Goal: Information Seeking & Learning: Learn about a topic

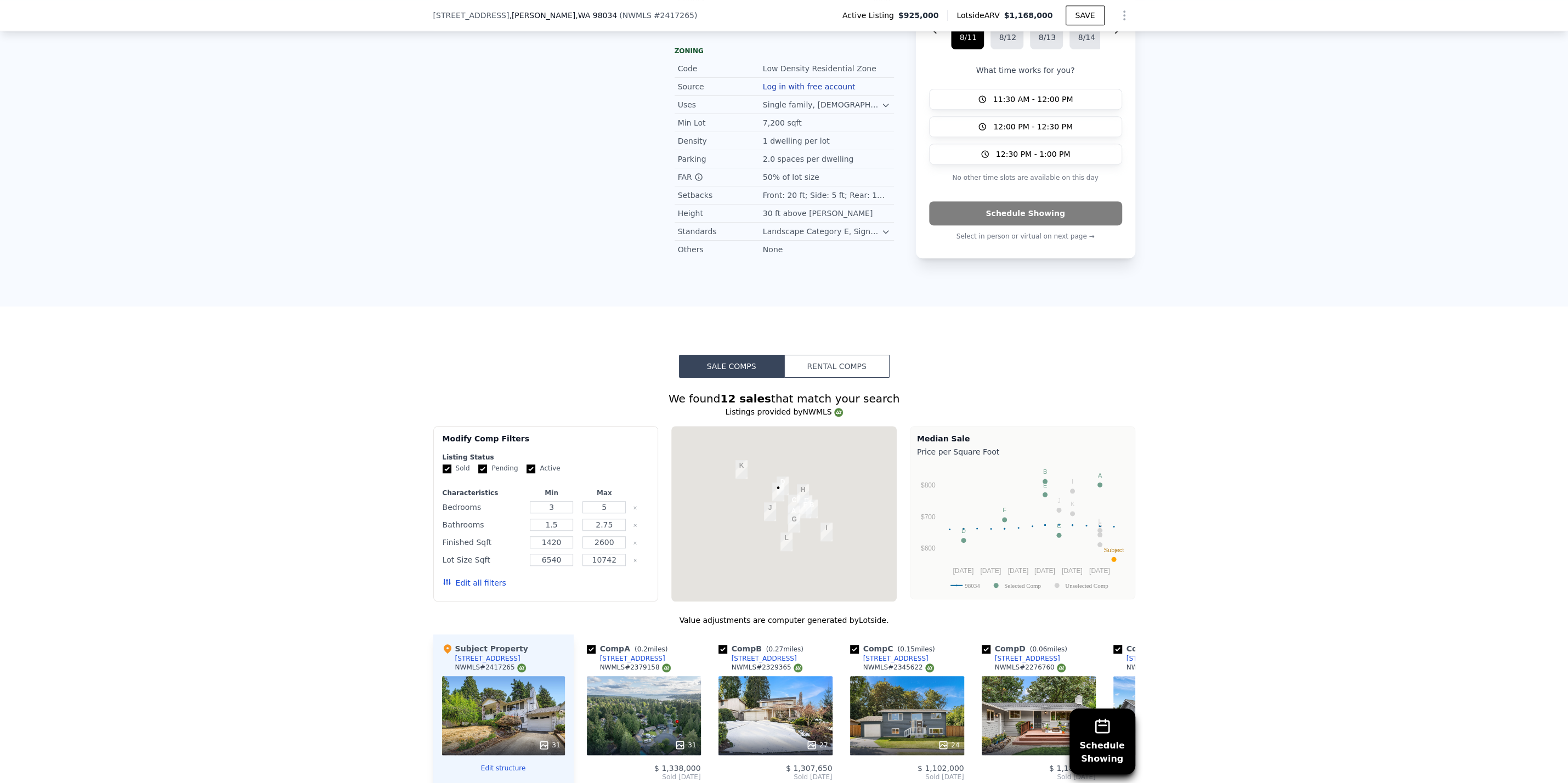
scroll to position [1043, 0]
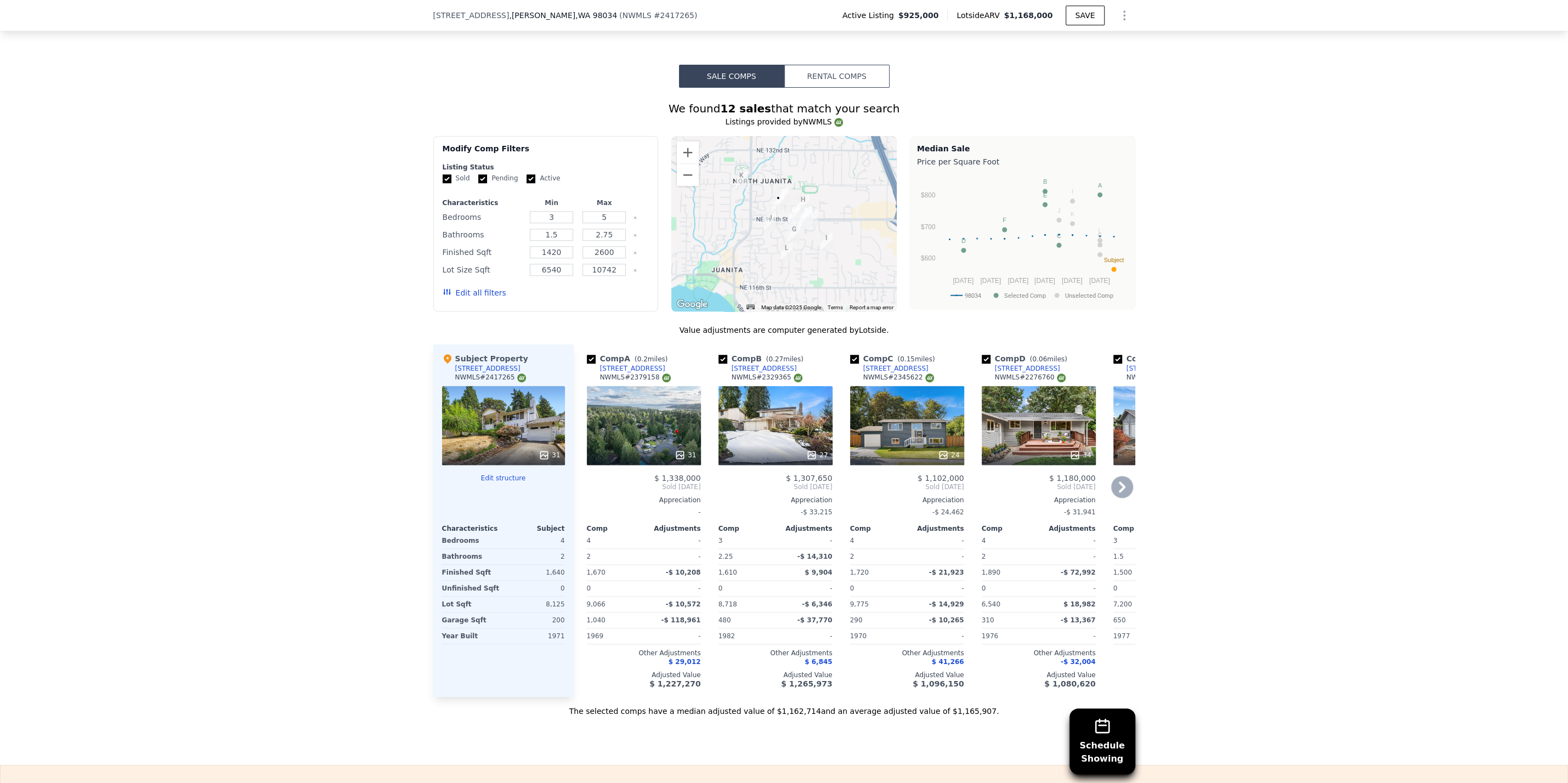
click at [1121, 479] on icon at bounding box center [1122, 487] width 22 height 22
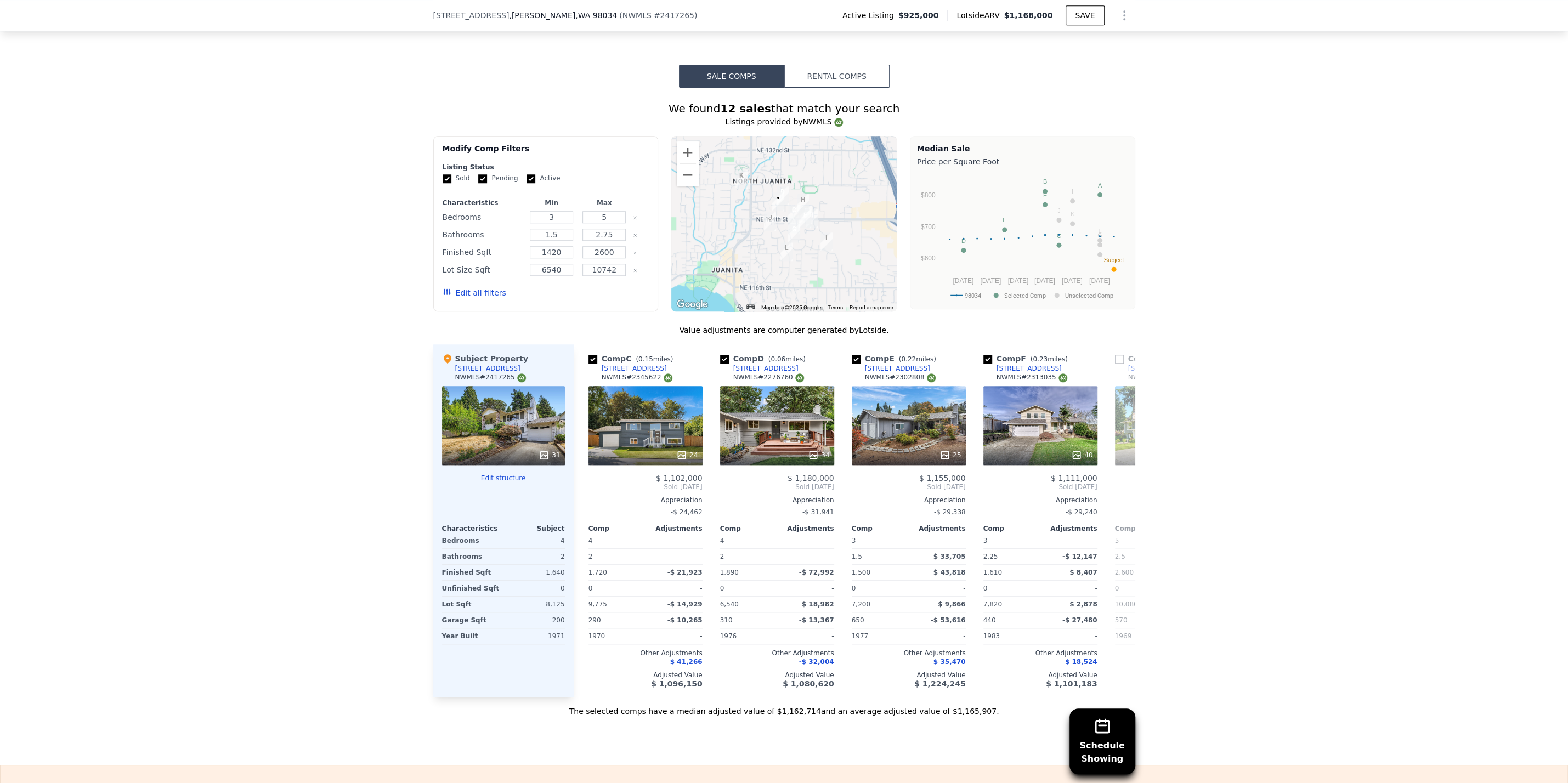
scroll to position [0, 263]
click at [1123, 476] on icon at bounding box center [1122, 487] width 22 height 22
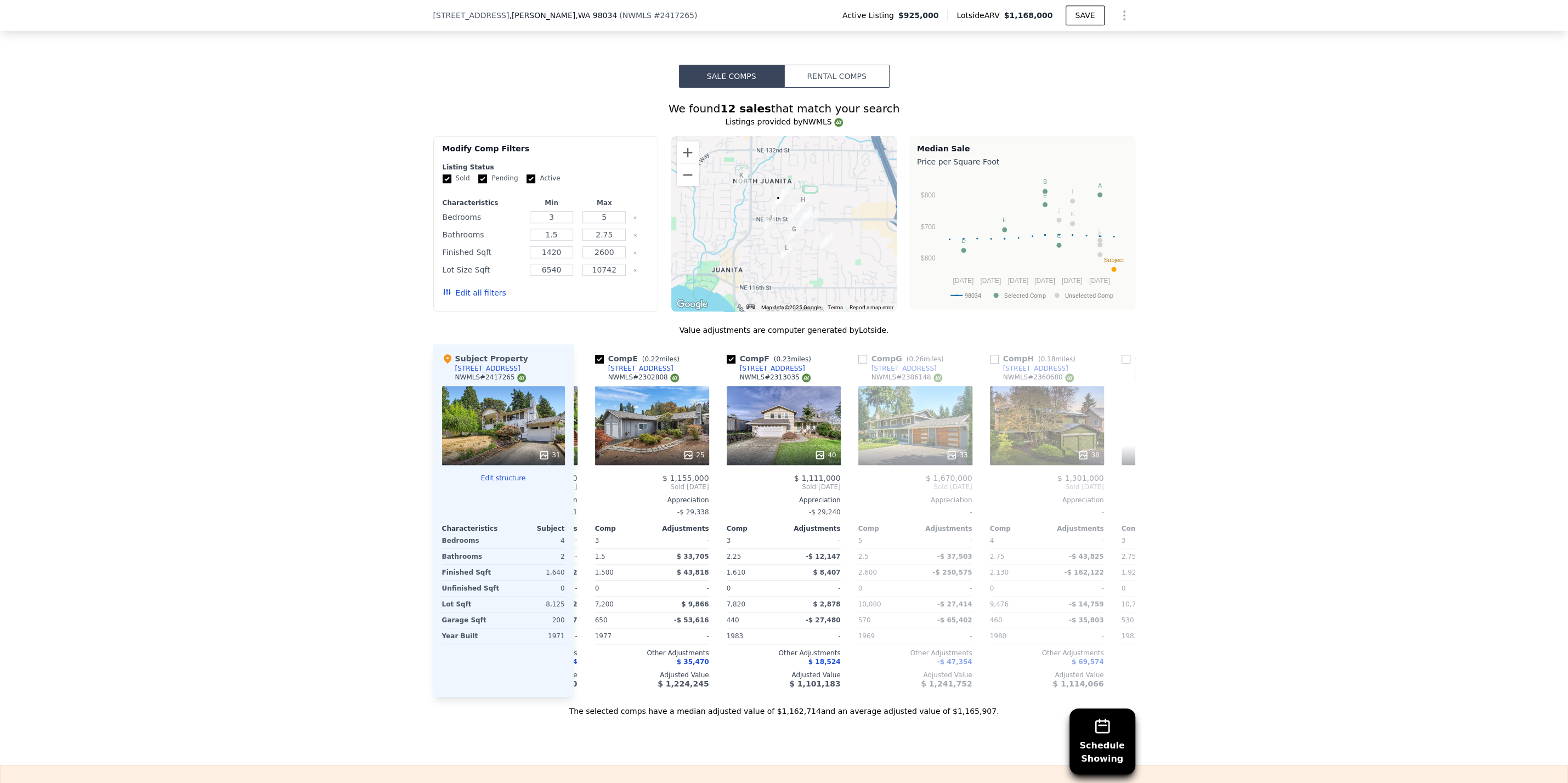
scroll to position [0, 523]
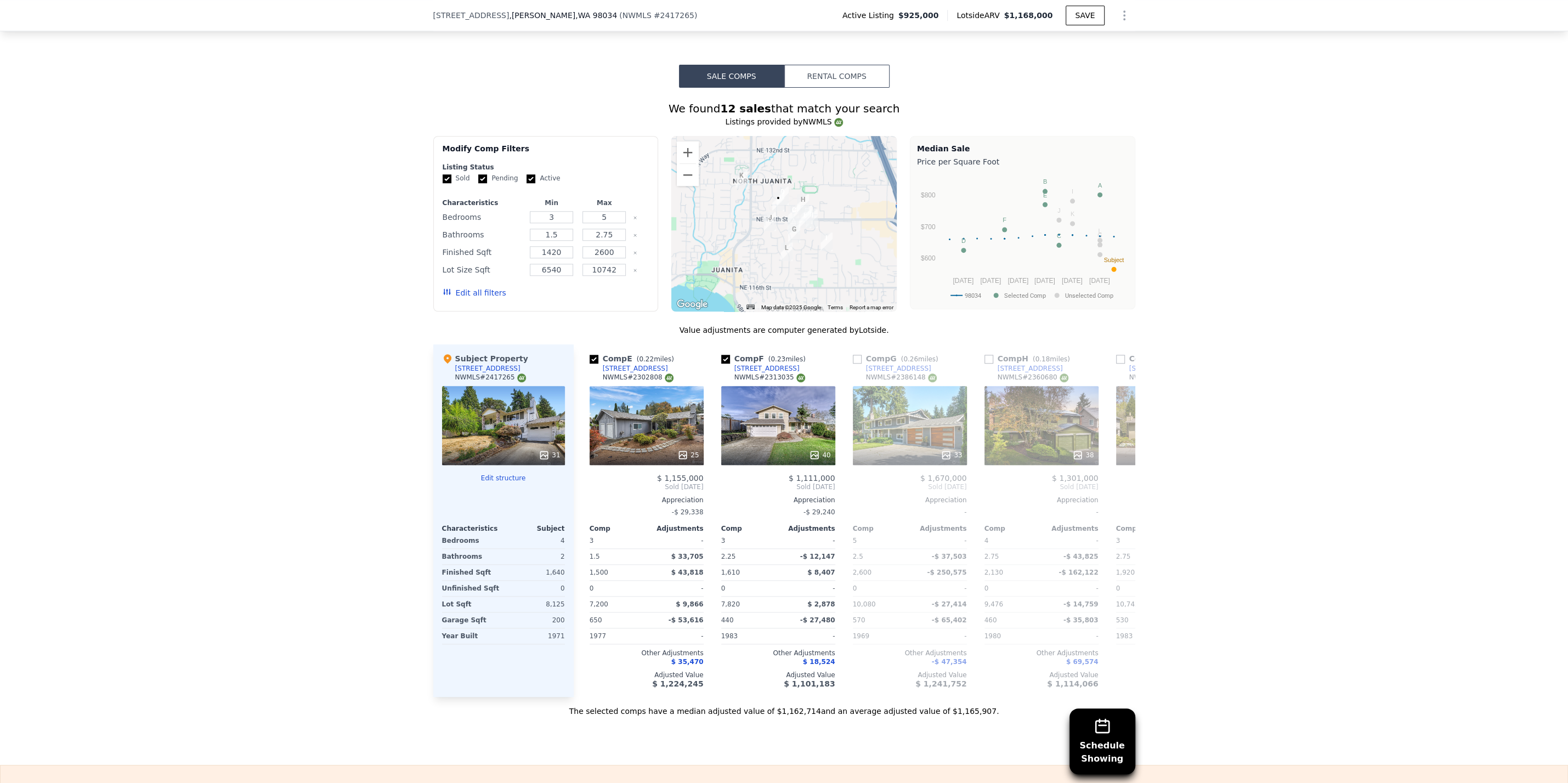
click at [1123, 473] on div "$ 1,500,000" at bounding box center [1173, 478] width 114 height 9
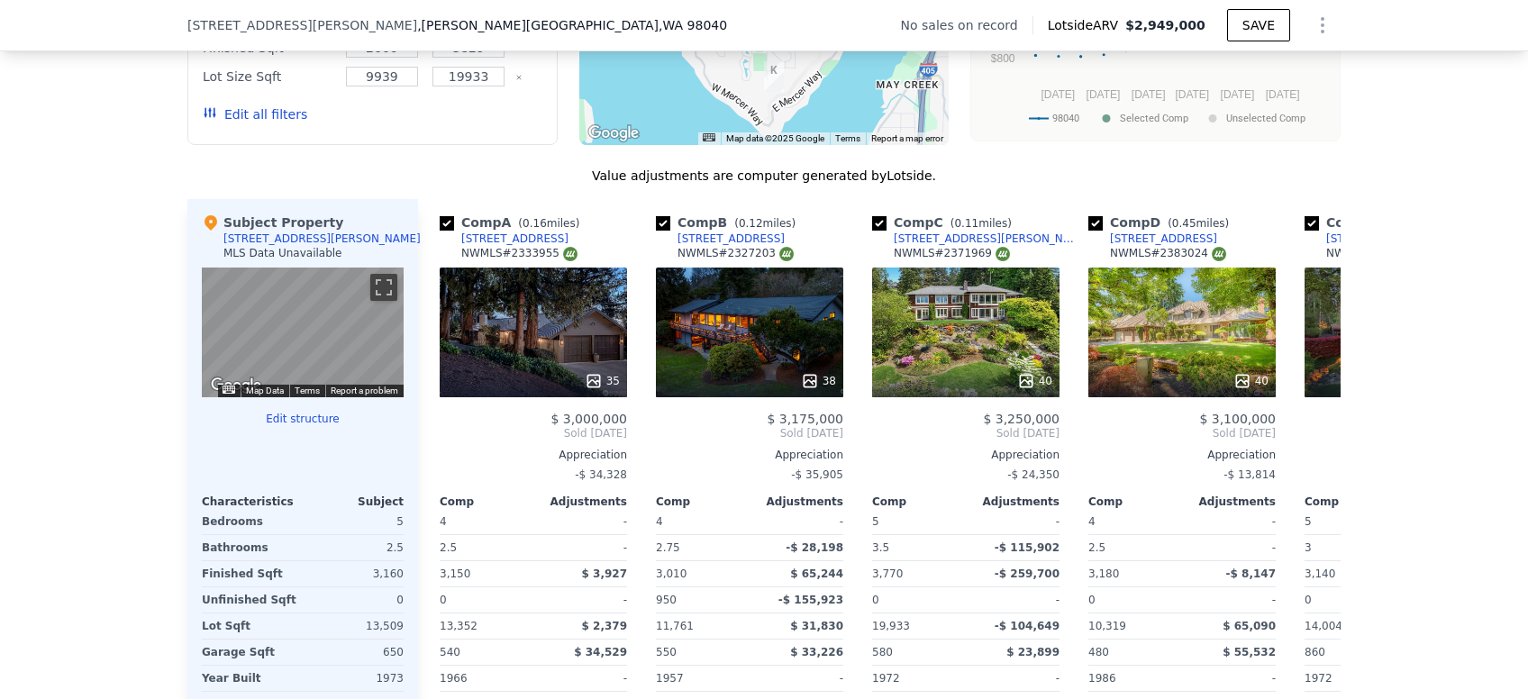
scroll to position [1671, 0]
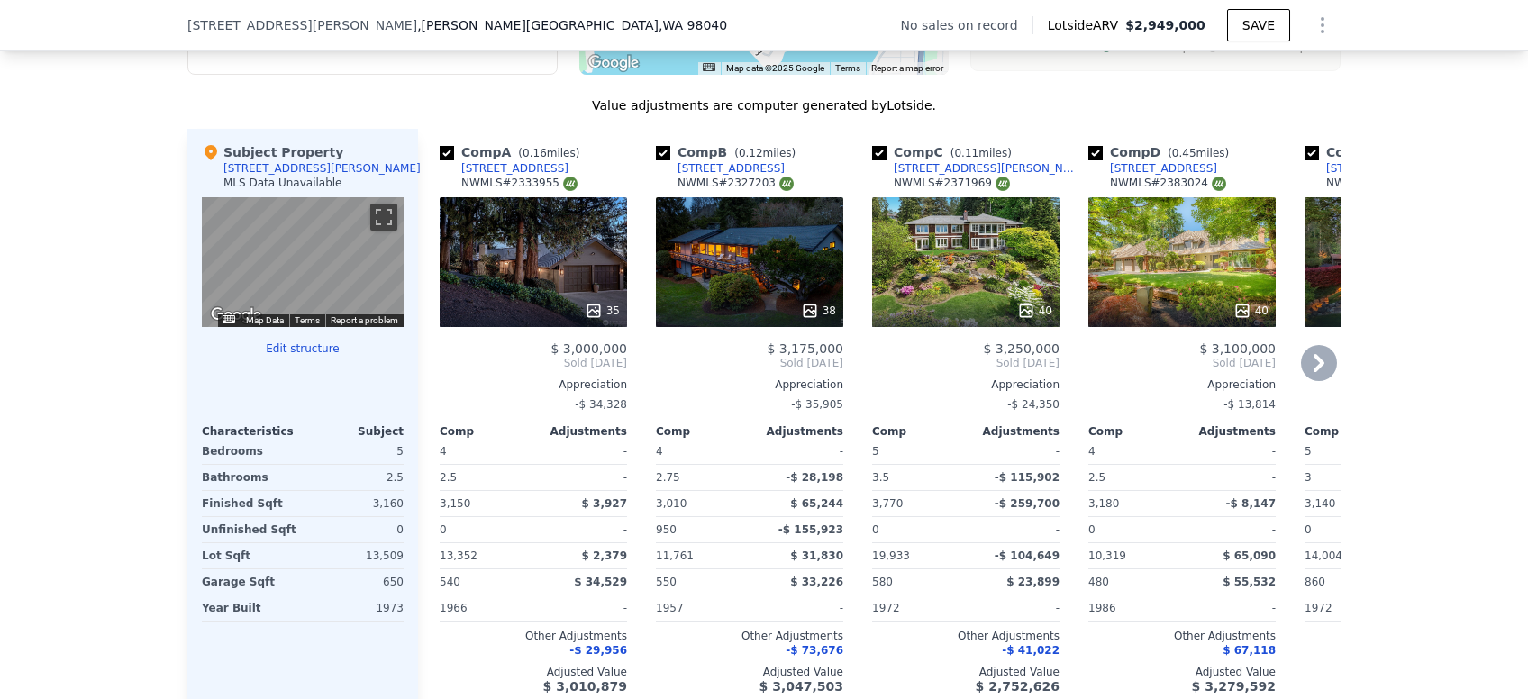
click at [550, 247] on div "35" at bounding box center [533, 262] width 187 height 130
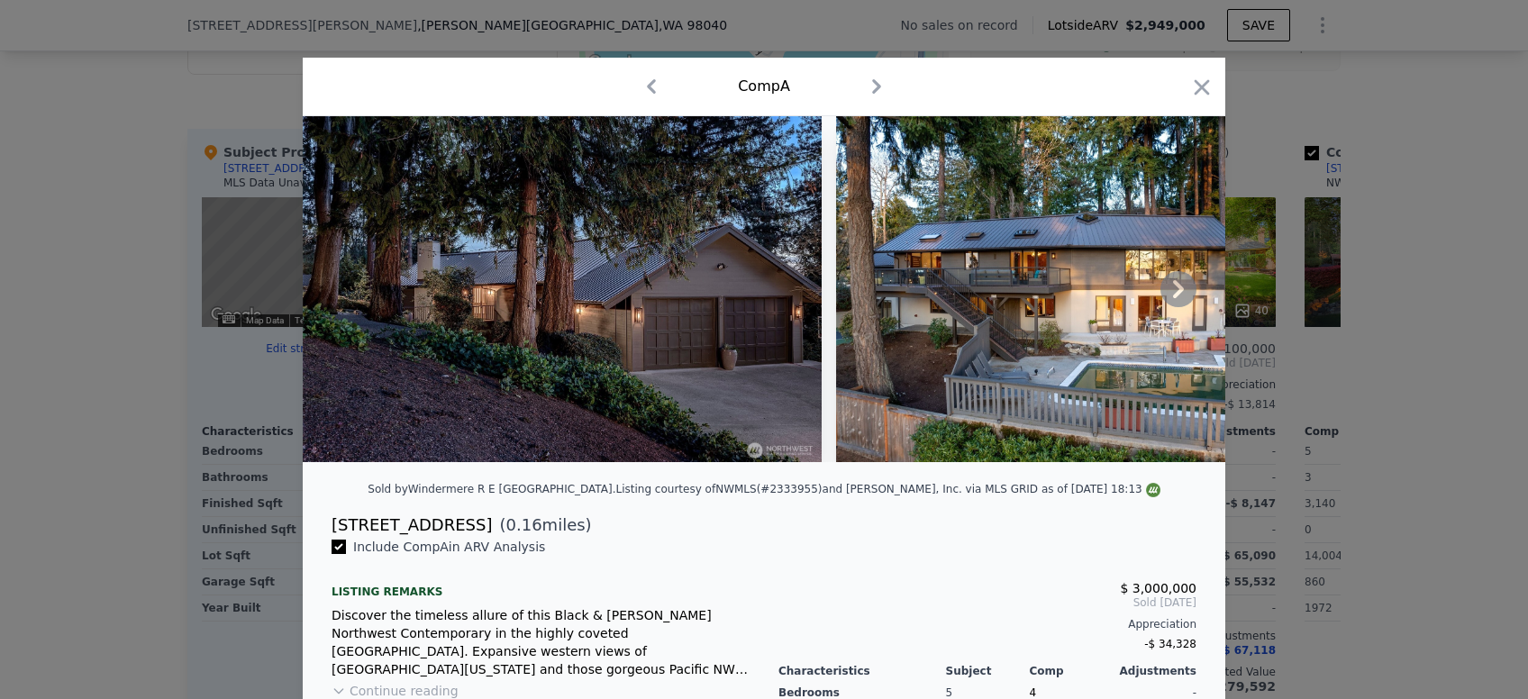
click at [1163, 285] on icon at bounding box center [1179, 289] width 36 height 36
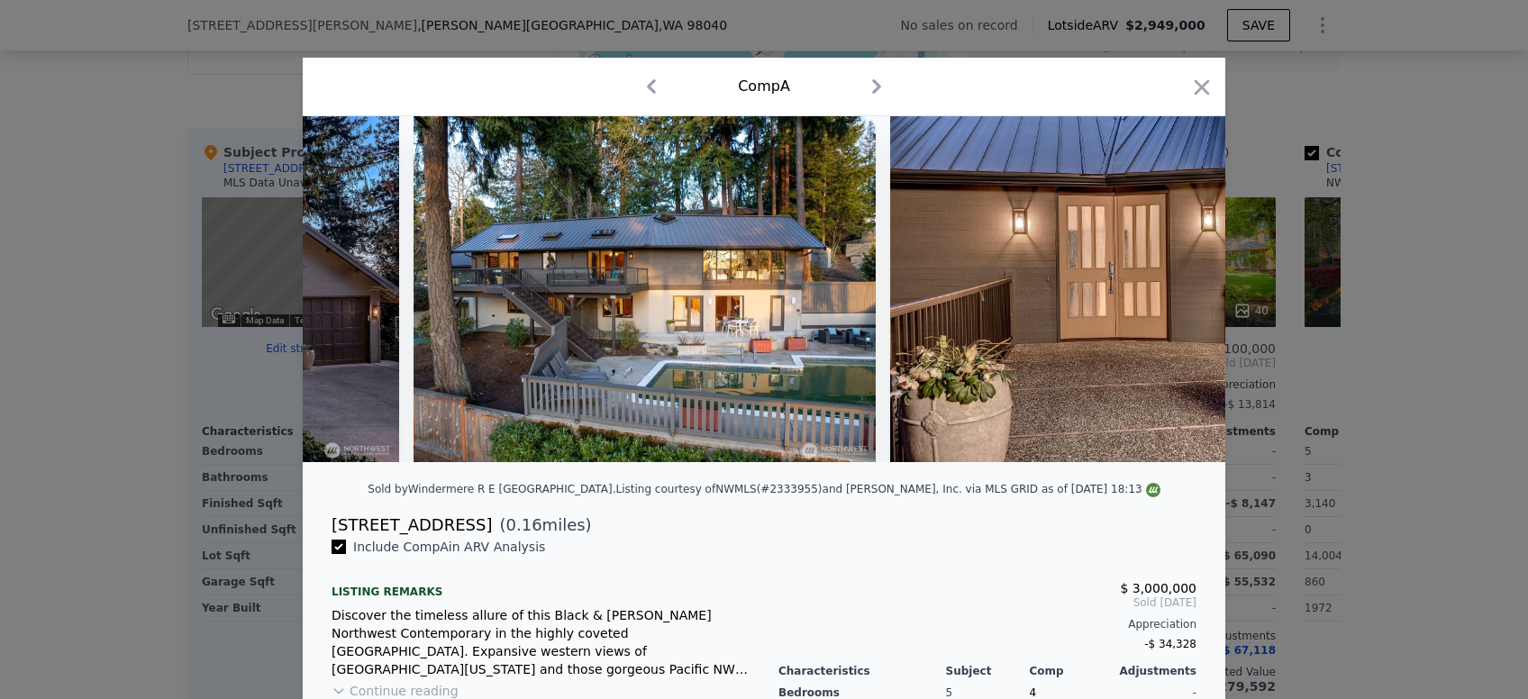
scroll to position [0, 429]
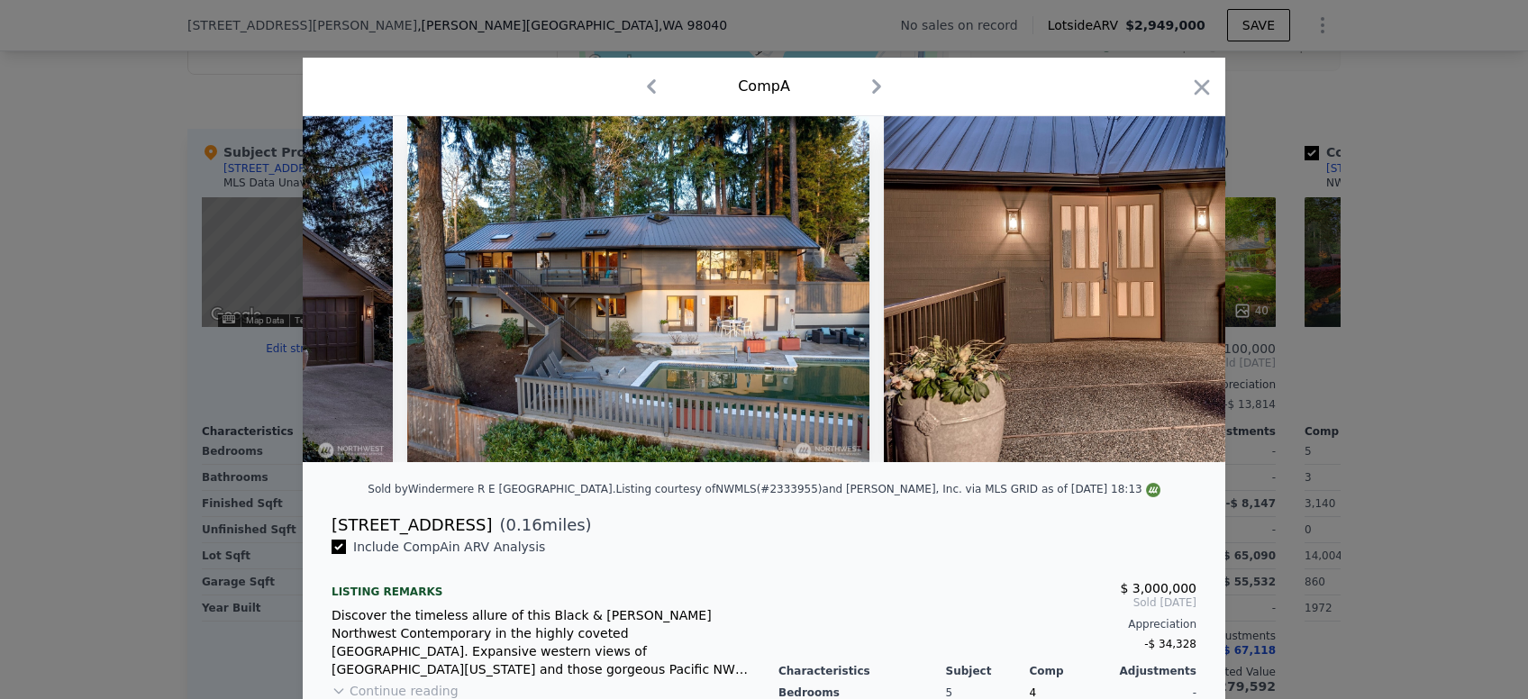
click at [1171, 283] on img at bounding box center [1143, 289] width 519 height 346
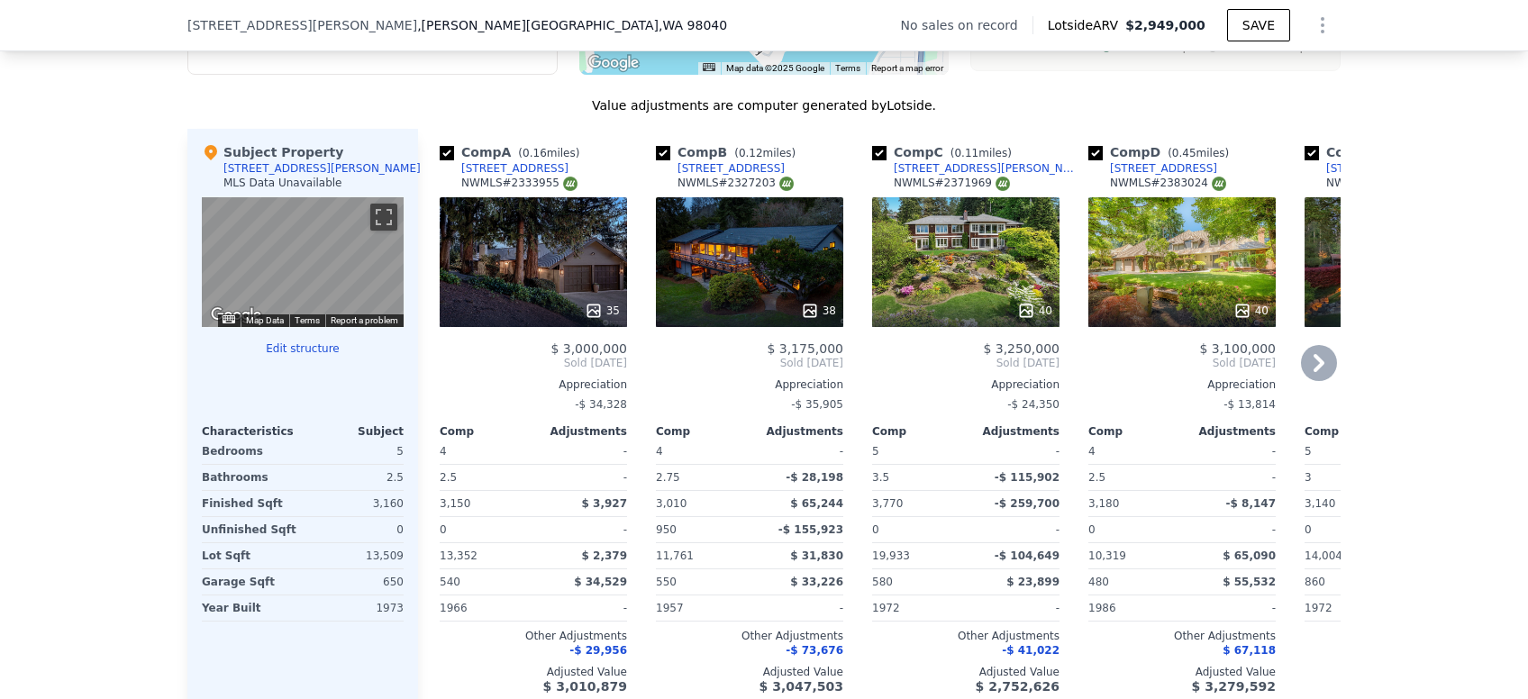
click at [968, 248] on div "40" at bounding box center [965, 262] width 187 height 130
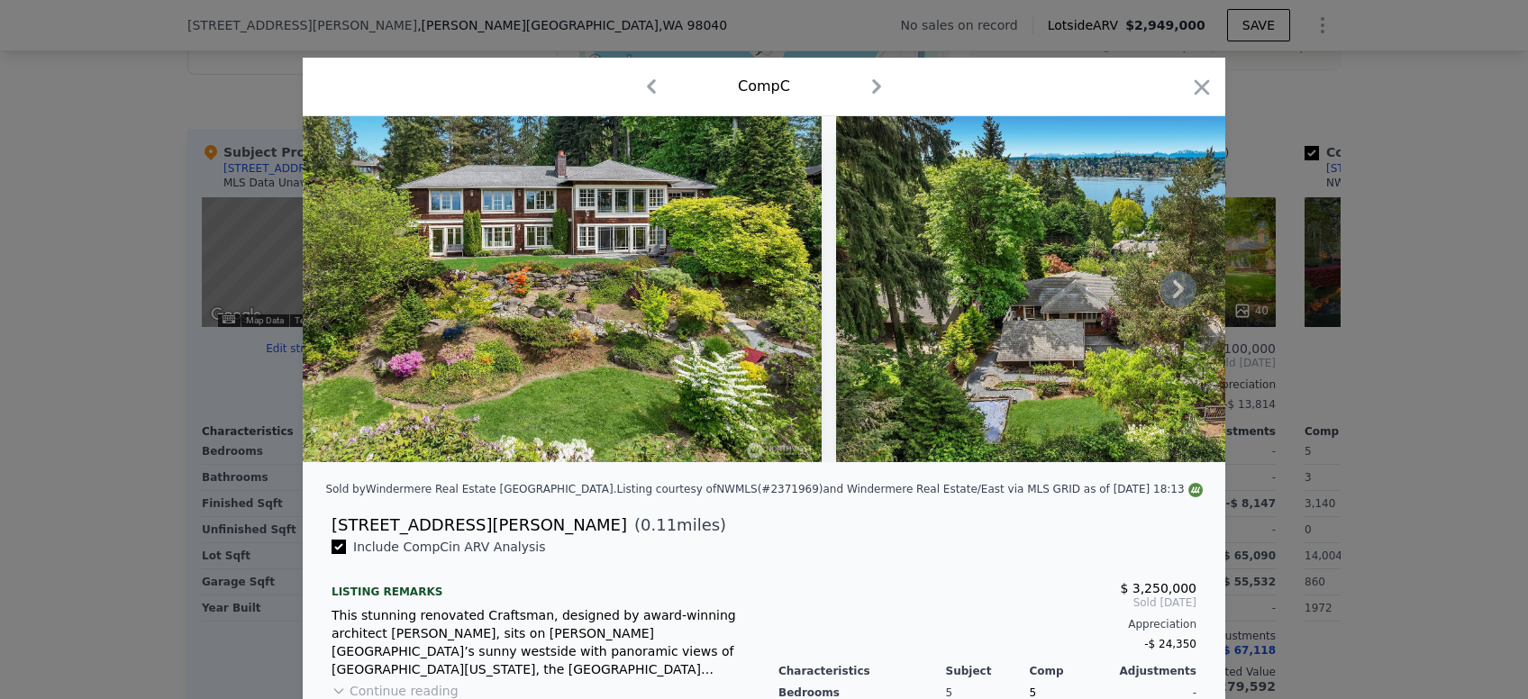
click at [1186, 290] on icon at bounding box center [1179, 289] width 36 height 36
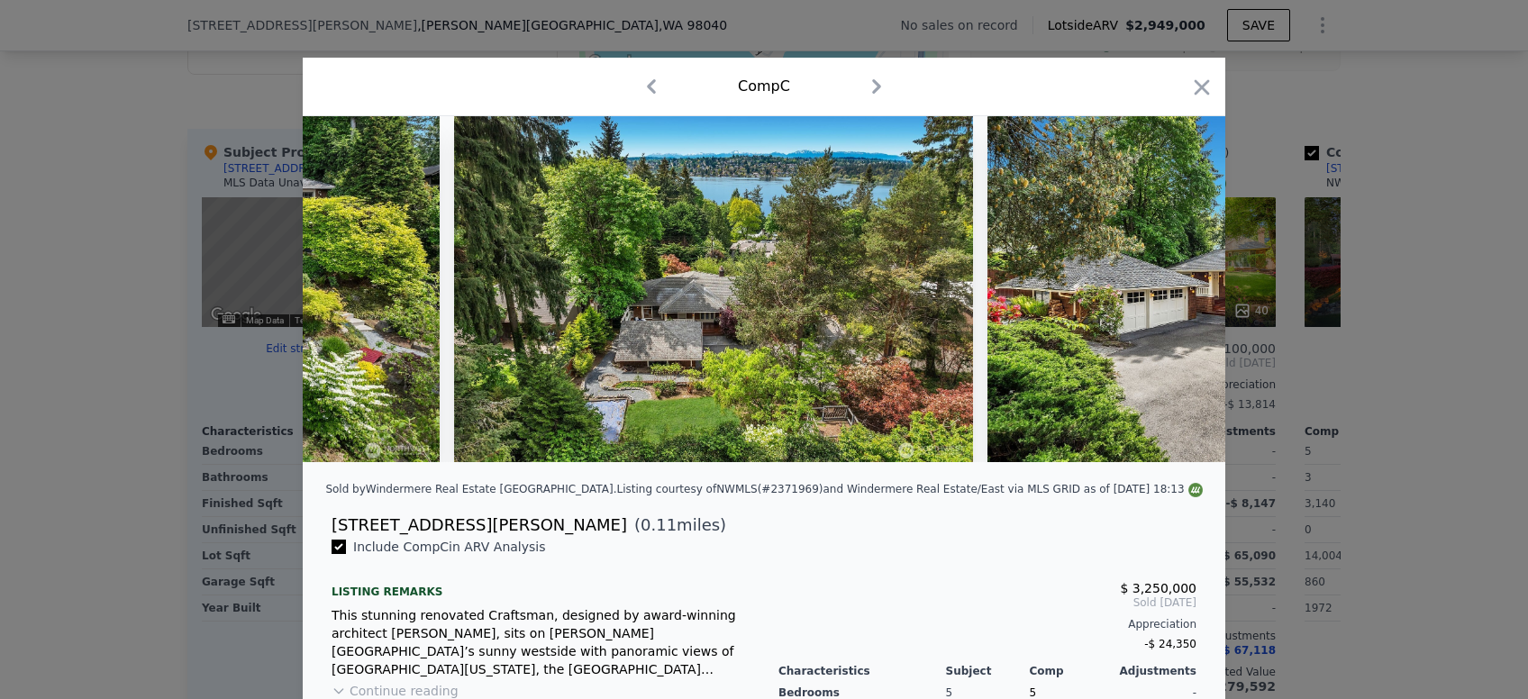
scroll to position [0, 430]
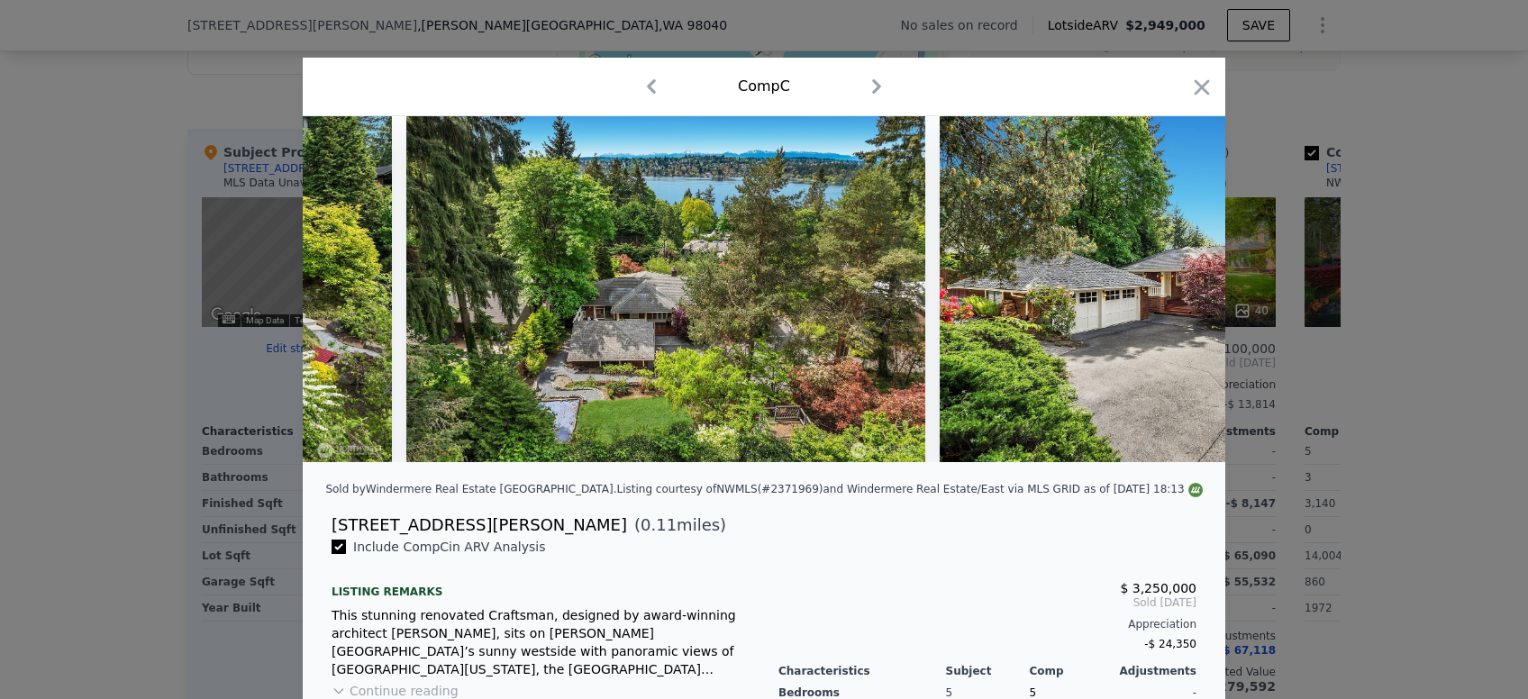
click at [1186, 288] on img at bounding box center [1199, 289] width 519 height 346
click at [1173, 285] on icon at bounding box center [1179, 289] width 36 height 36
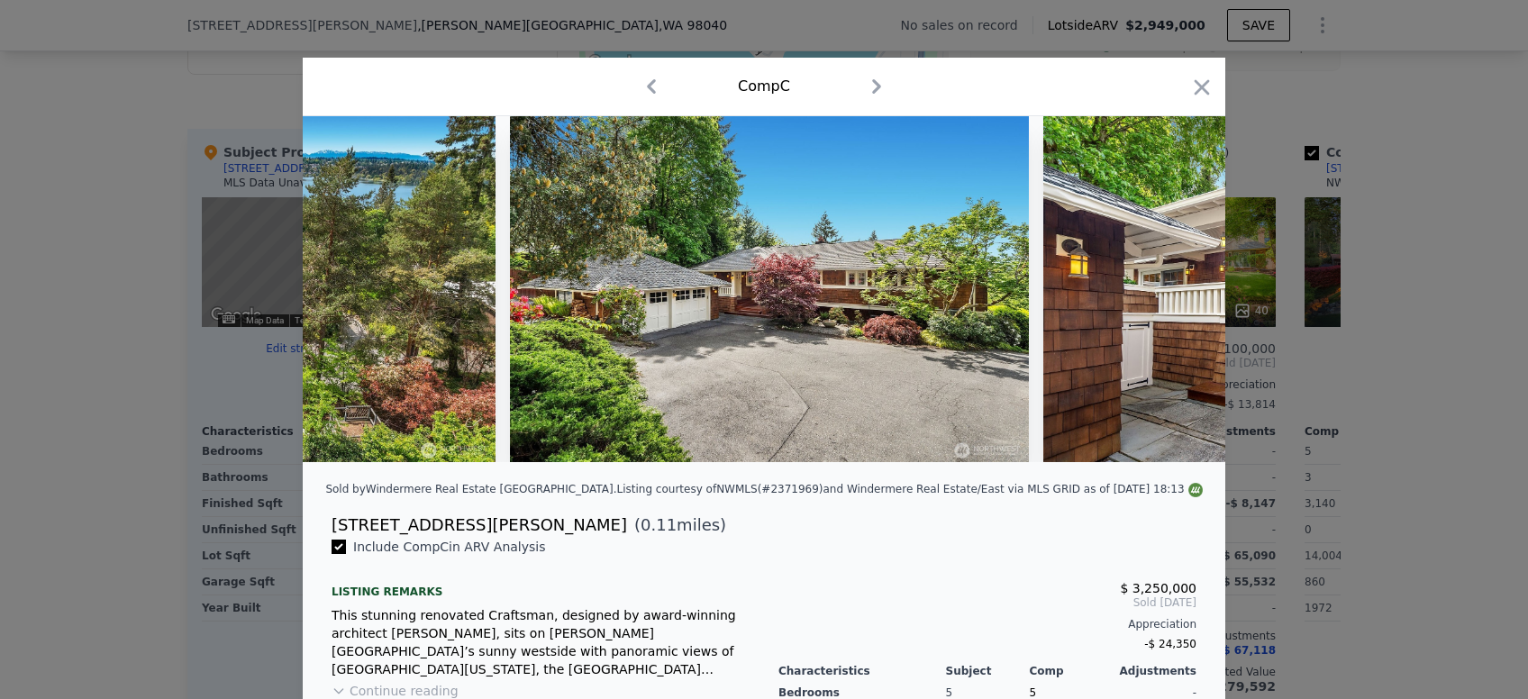
scroll to position [0, 860]
click at [1173, 285] on img at bounding box center [1301, 289] width 519 height 346
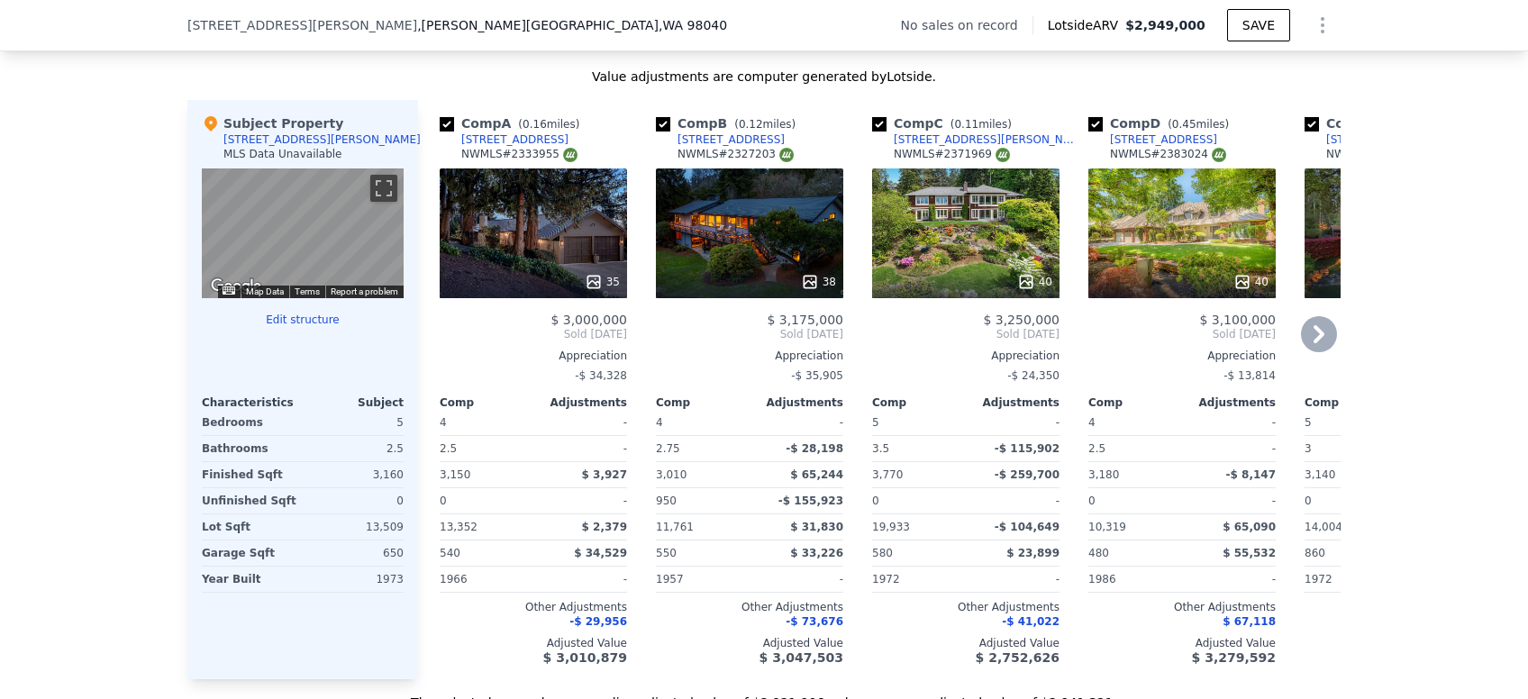
scroll to position [1671, 0]
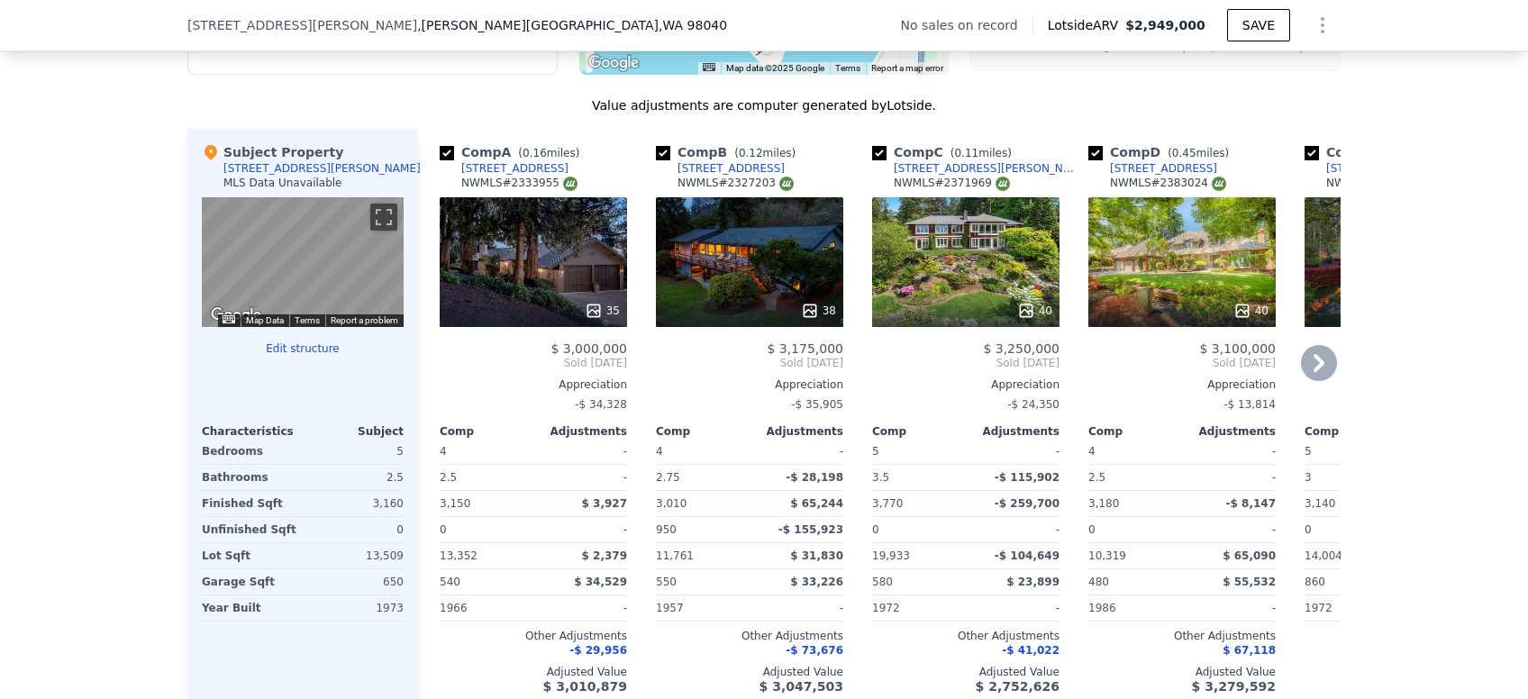
click at [1320, 359] on icon at bounding box center [1319, 363] width 11 height 18
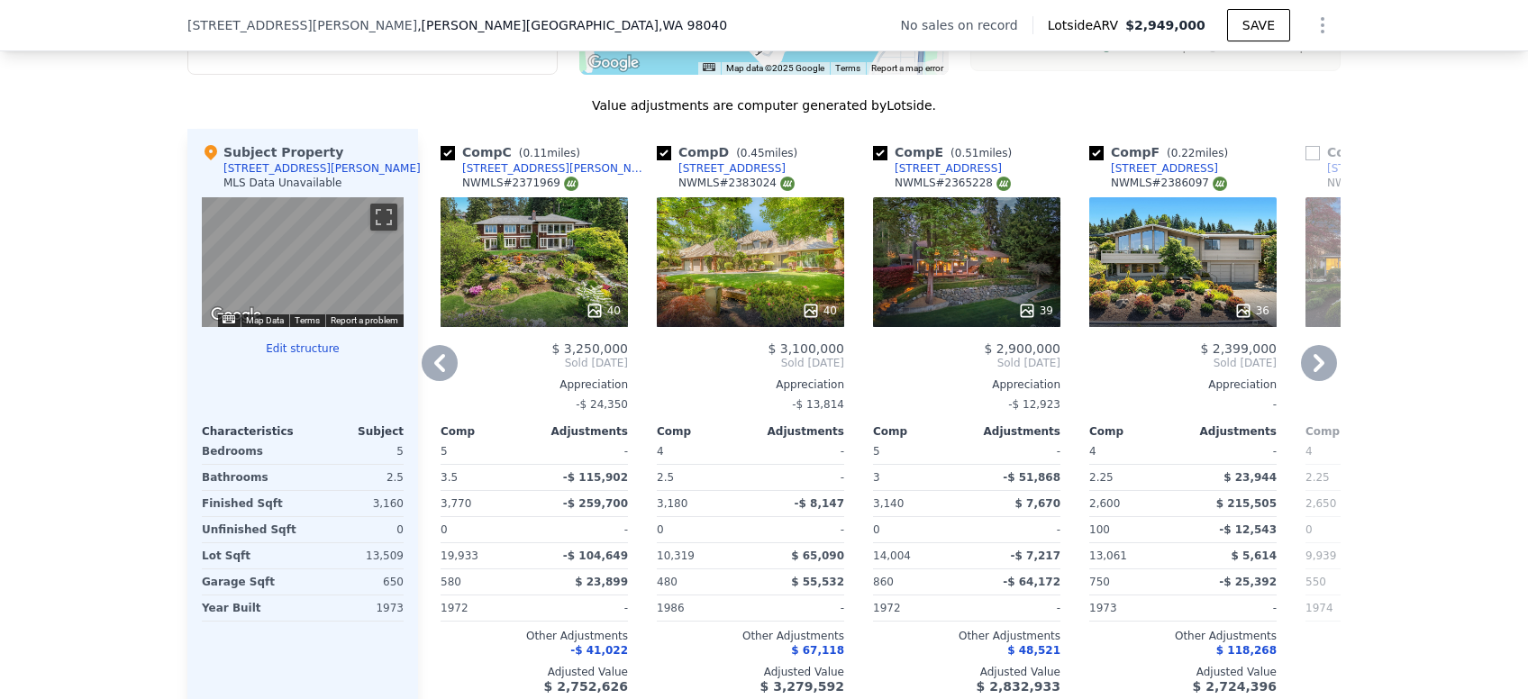
click at [1326, 366] on icon at bounding box center [1319, 363] width 36 height 36
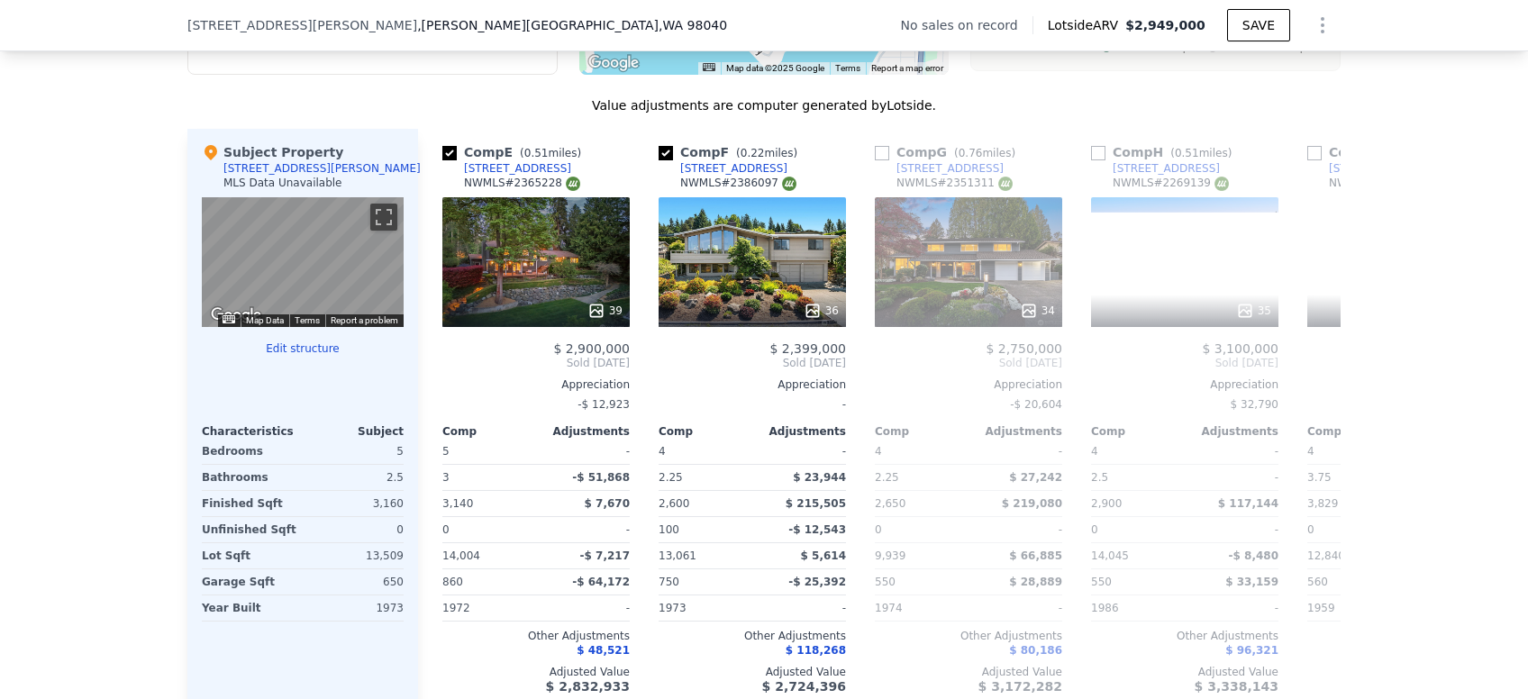
scroll to position [0, 864]
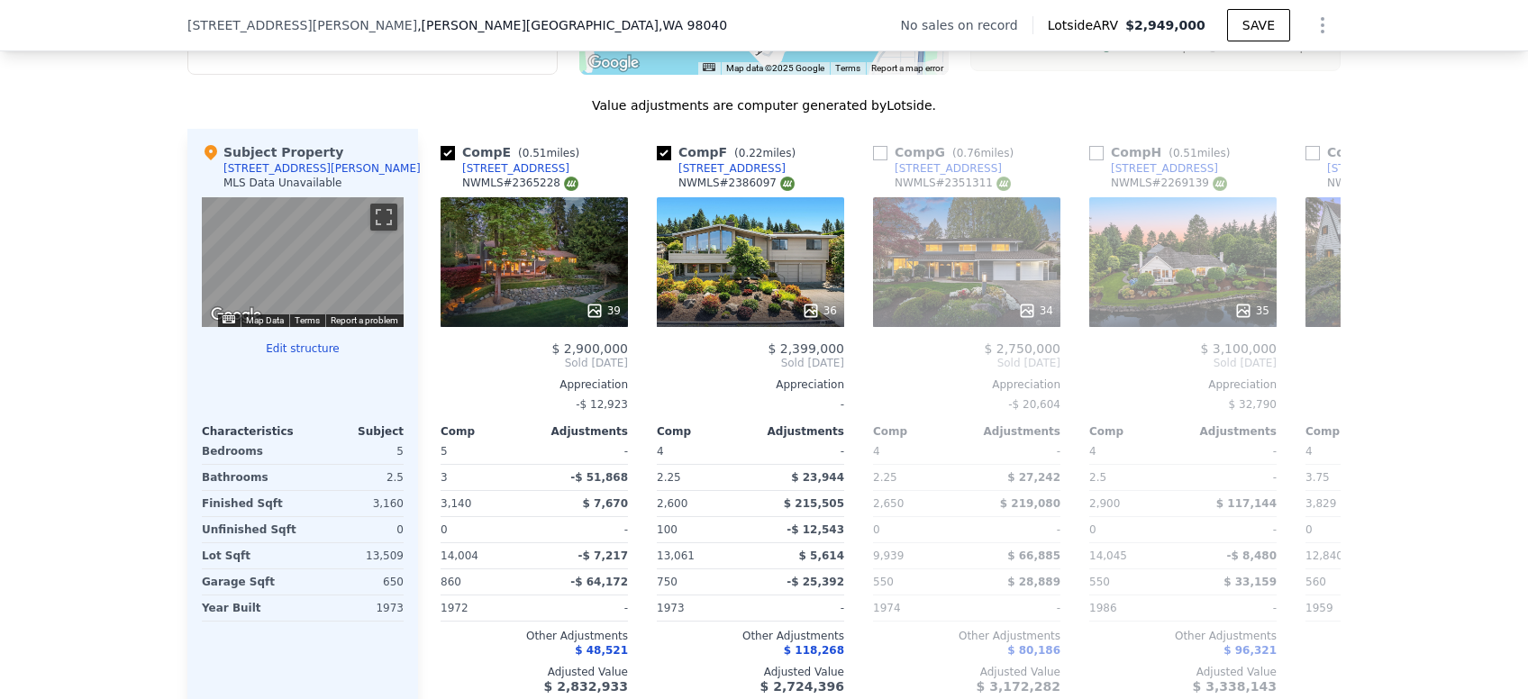
click at [1326, 366] on span "Sold [DATE]" at bounding box center [1399, 363] width 187 height 14
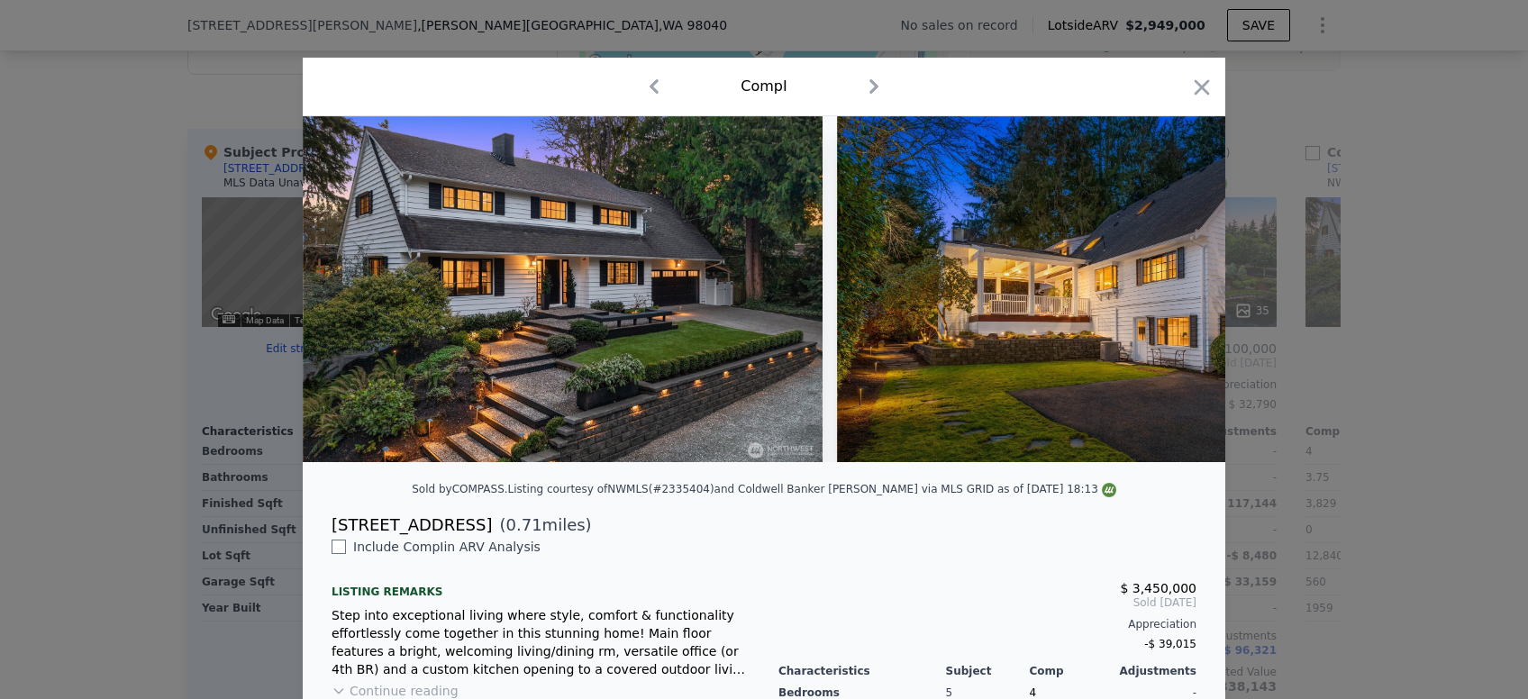
click at [1320, 415] on div at bounding box center [764, 349] width 1528 height 699
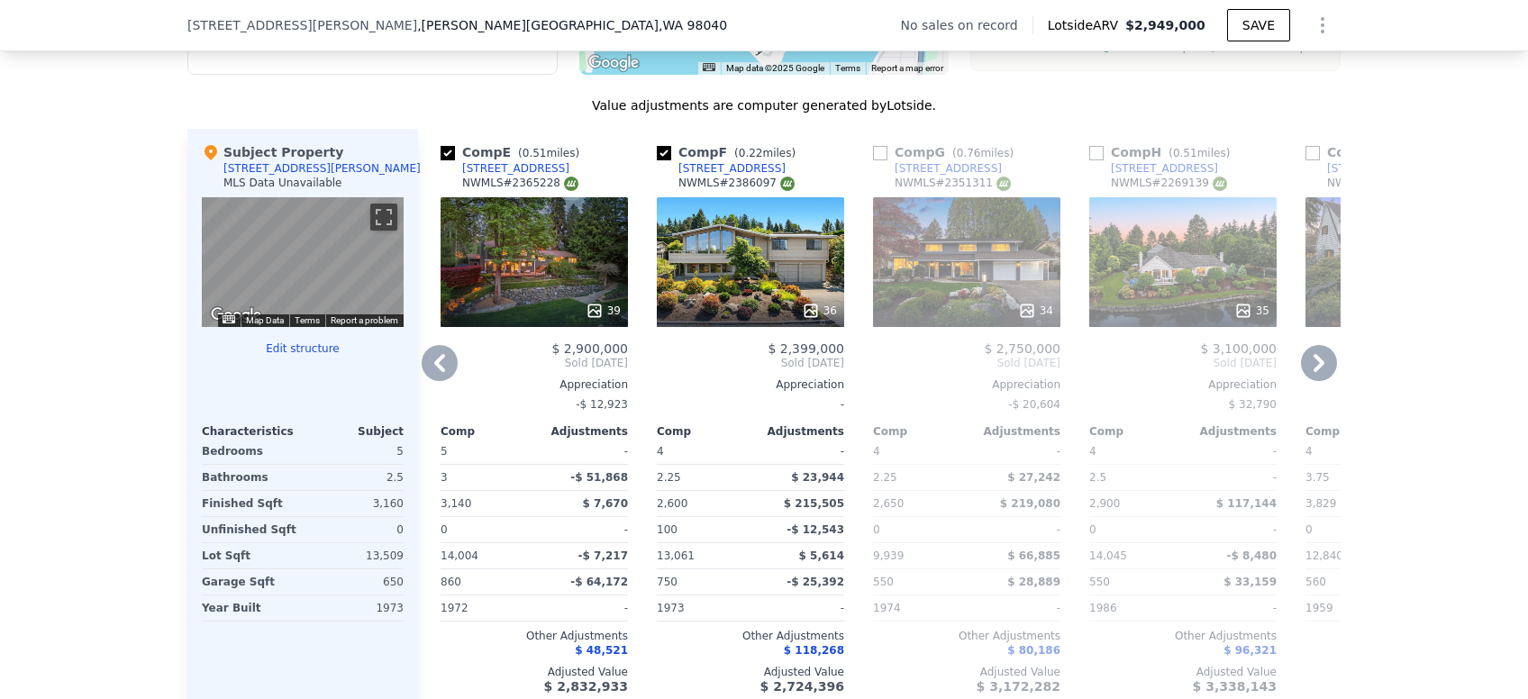
click at [1323, 375] on icon at bounding box center [1319, 363] width 36 height 36
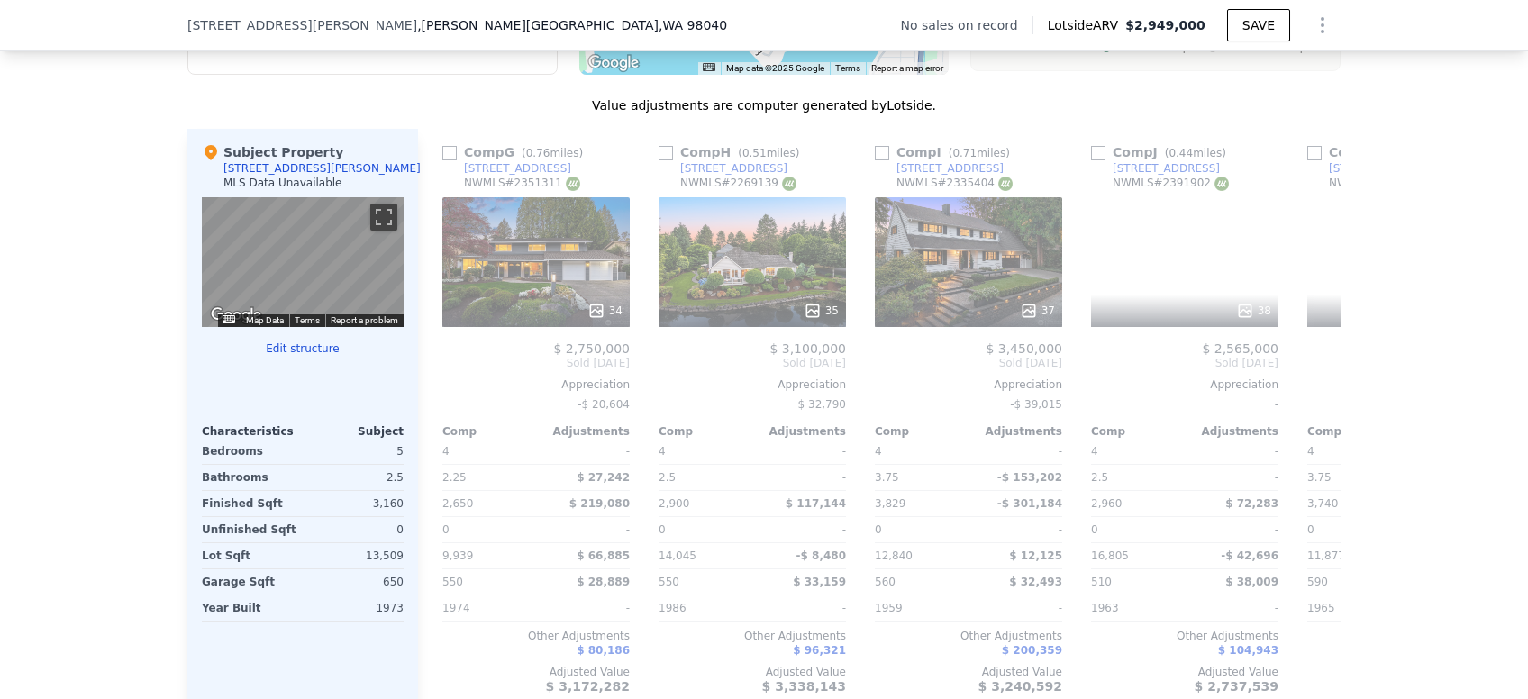
scroll to position [0, 1296]
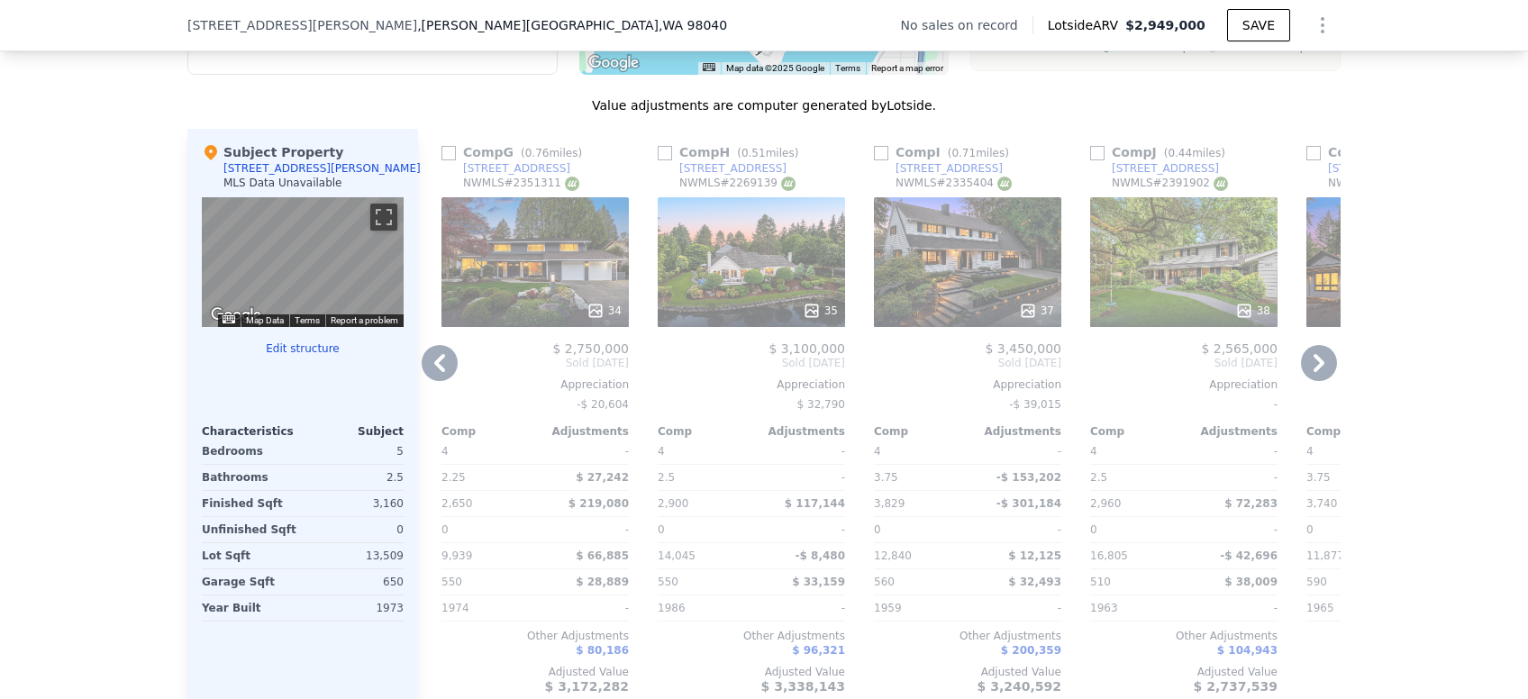
click at [1323, 375] on div "$ 3,400,000 Sold [DATE] Appreciation $ 33,835 Comp Adjustments 4 - 3.75 -$ 154,…" at bounding box center [1399, 517] width 187 height 352
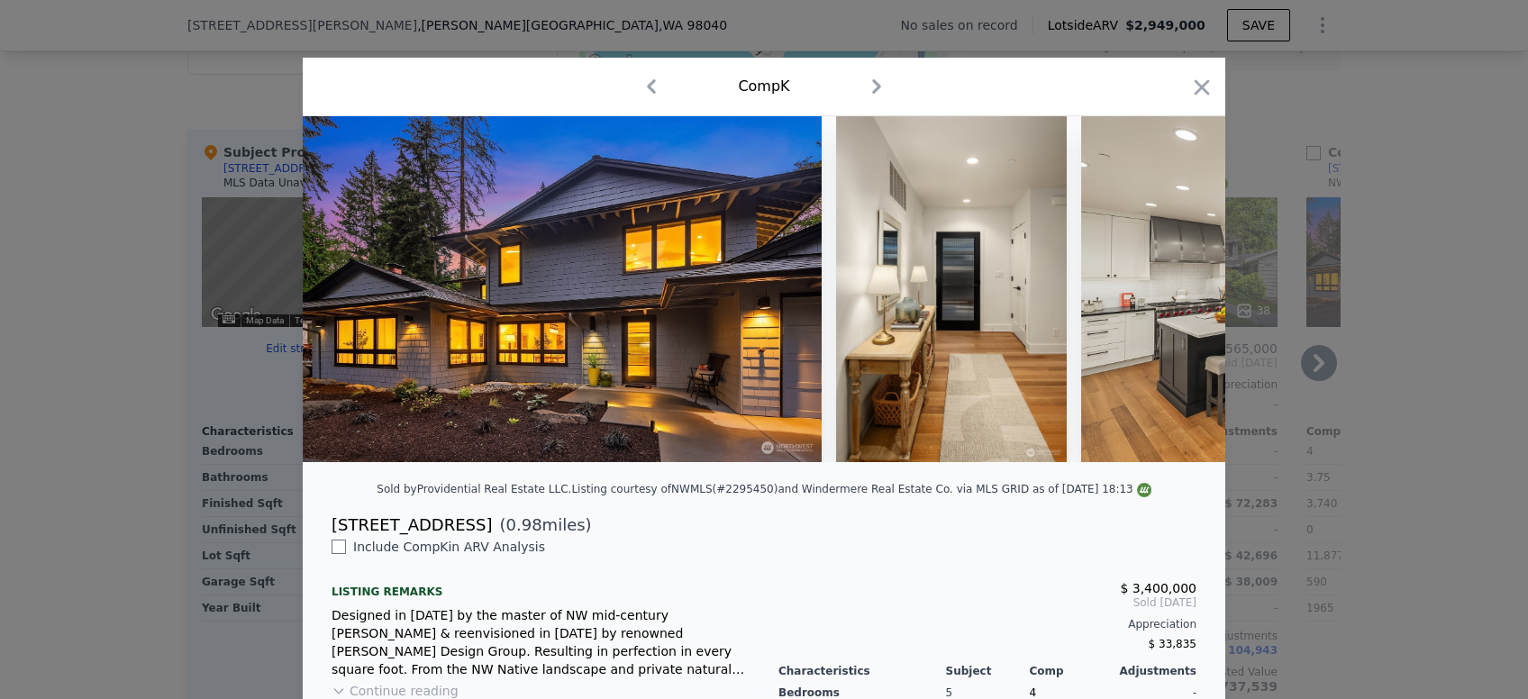
click at [1326, 400] on div at bounding box center [764, 349] width 1528 height 699
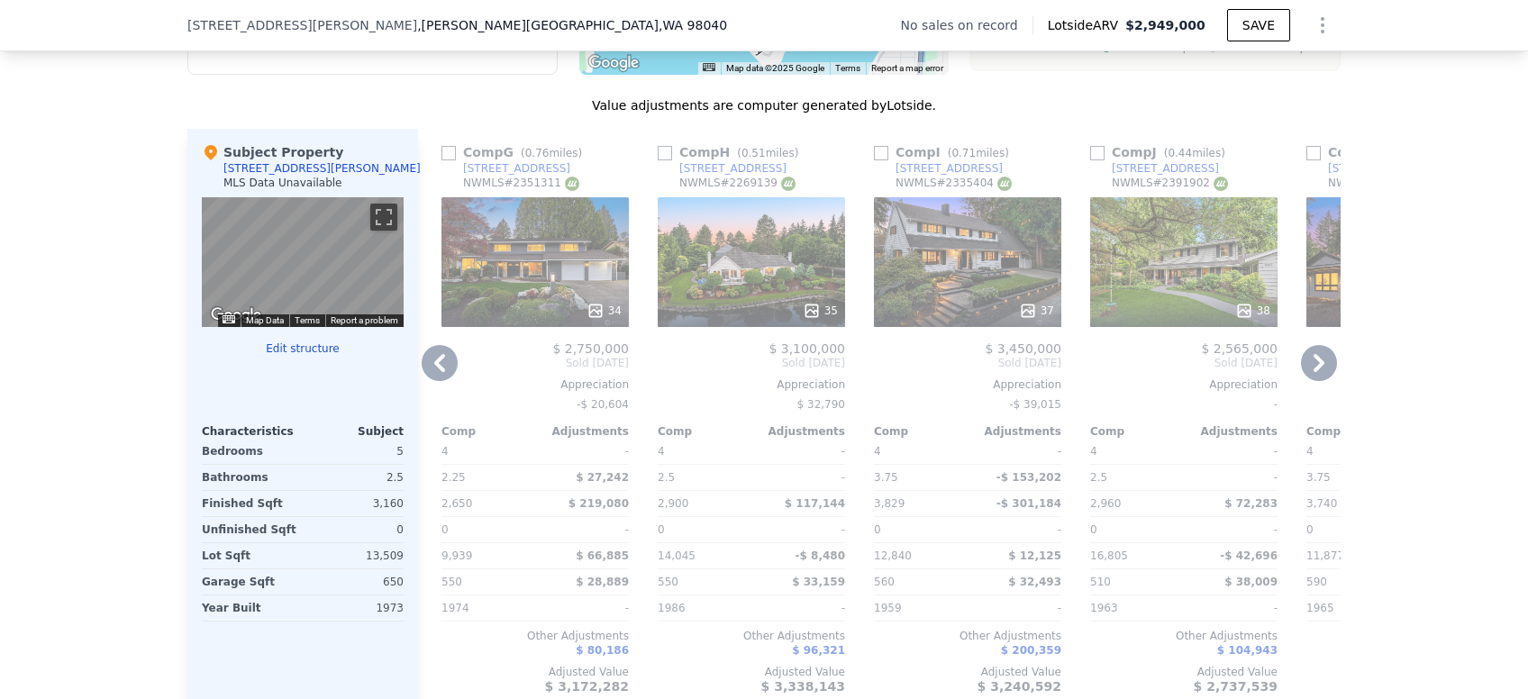
click at [1314, 369] on icon at bounding box center [1319, 363] width 36 height 36
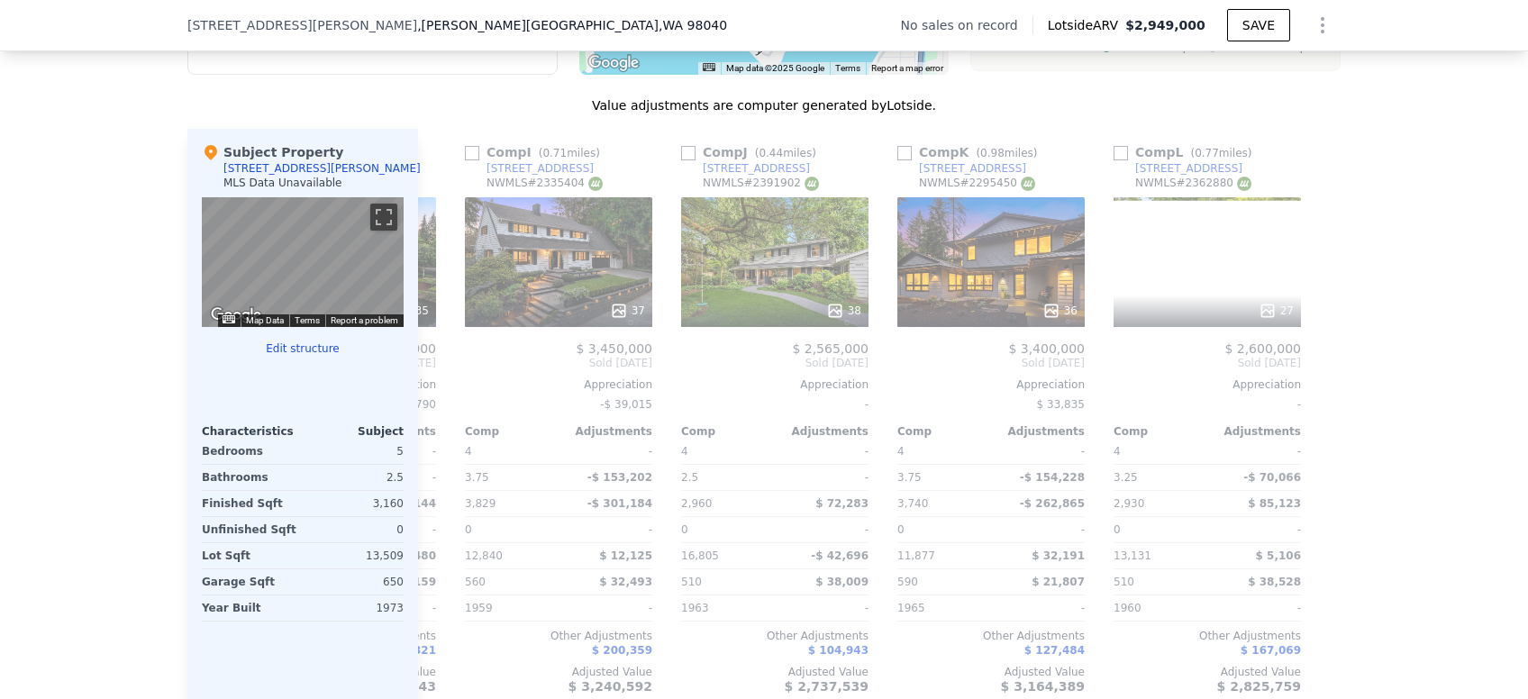
scroll to position [0, 1715]
